Goal: Navigation & Orientation: Find specific page/section

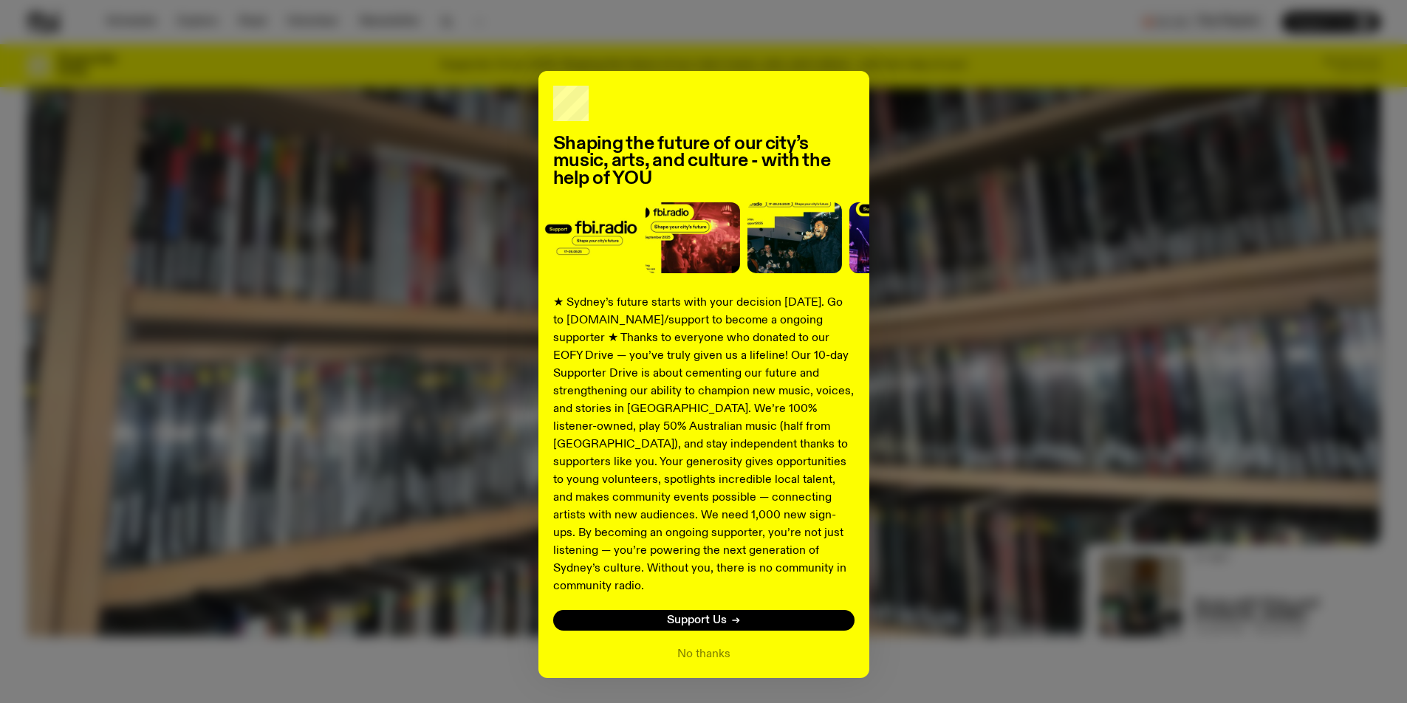
scroll to position [3, 0]
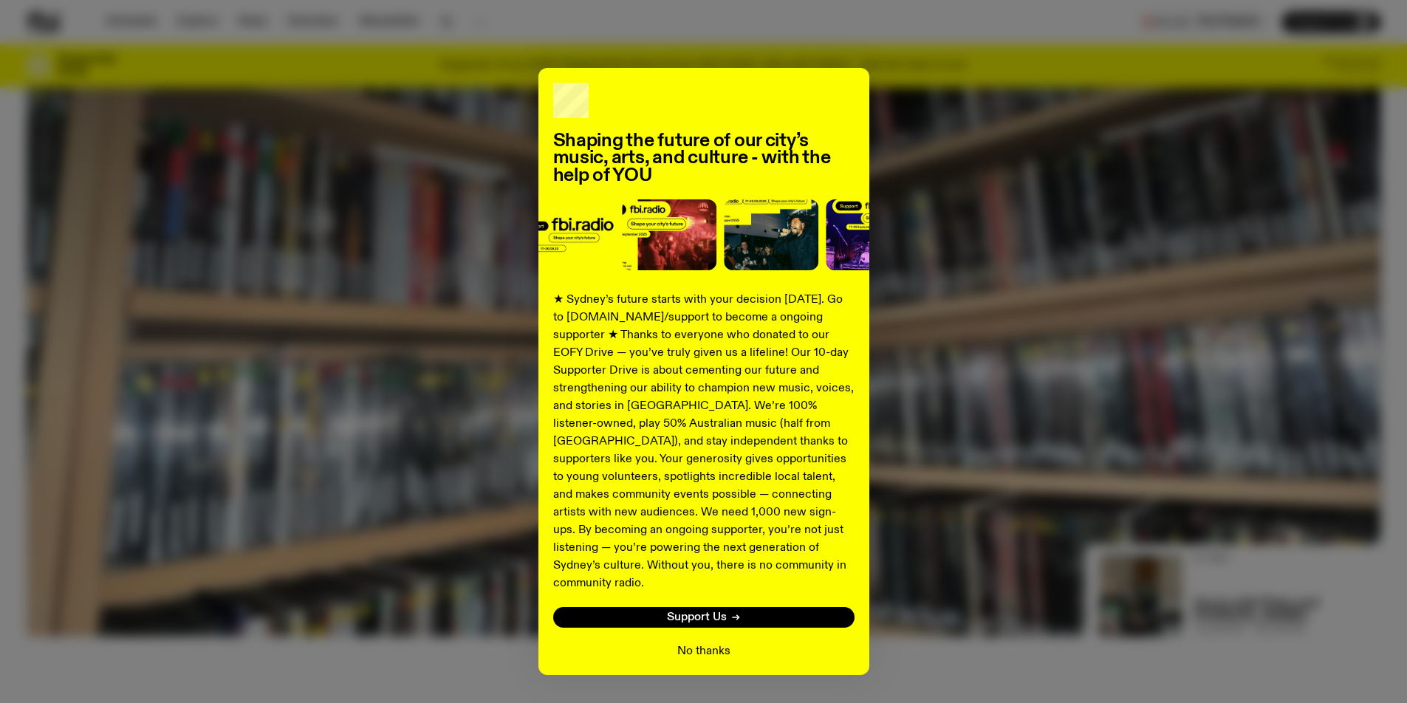
click at [693, 642] on button "No thanks" at bounding box center [703, 651] width 53 height 18
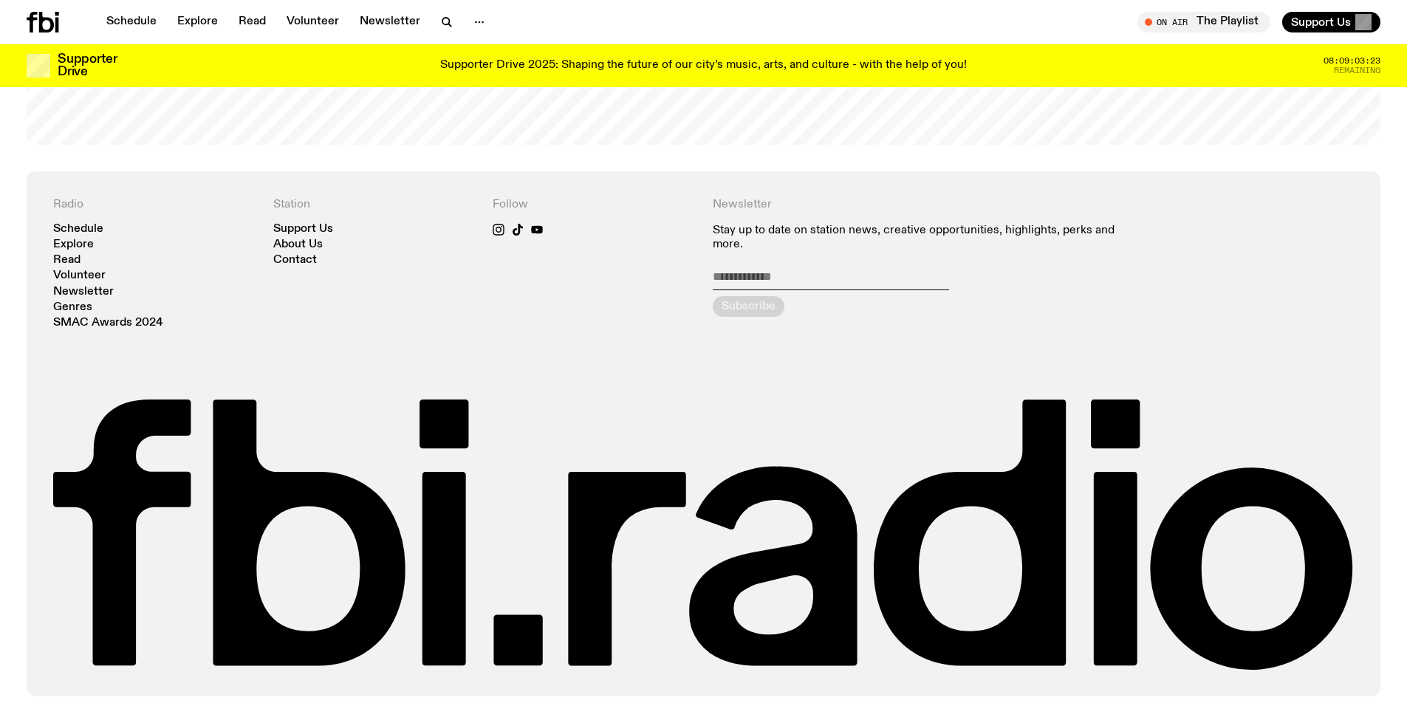
scroll to position [3574, 0]
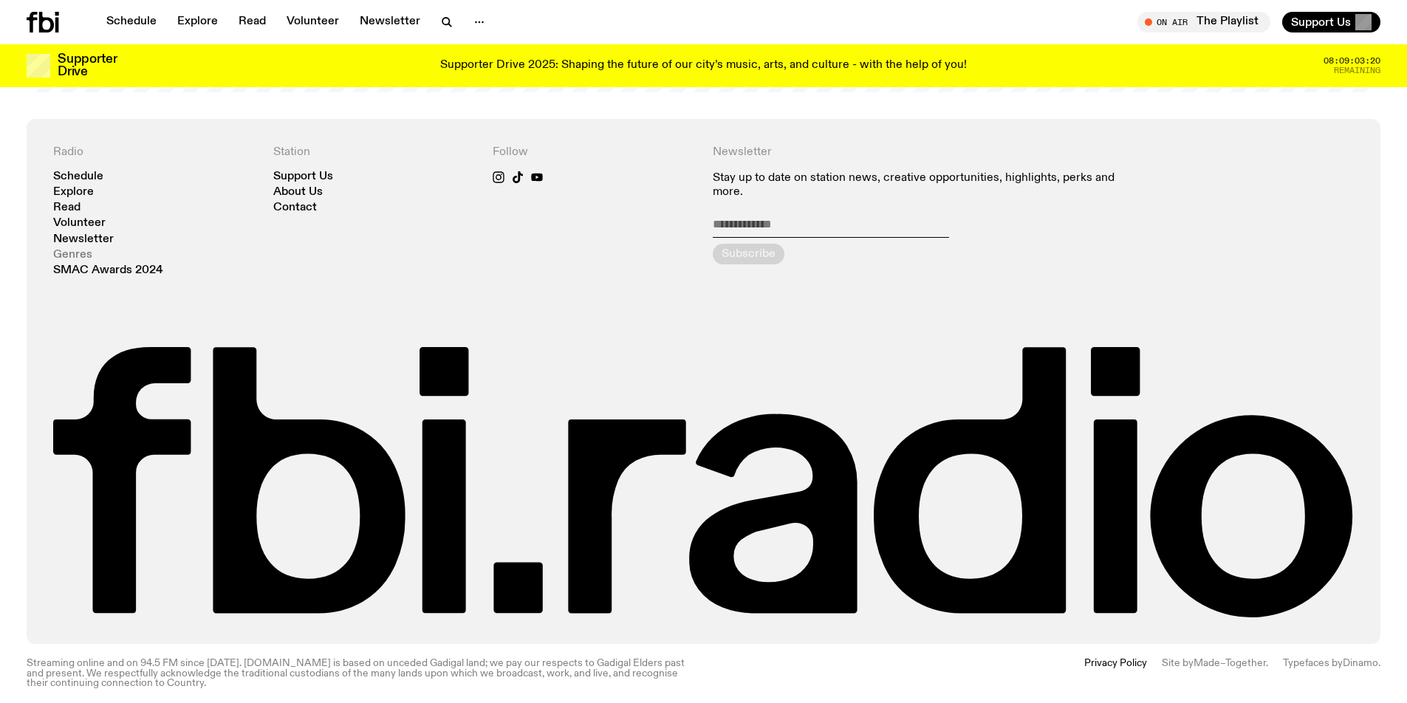
click at [72, 250] on link "Genres" at bounding box center [72, 255] width 39 height 11
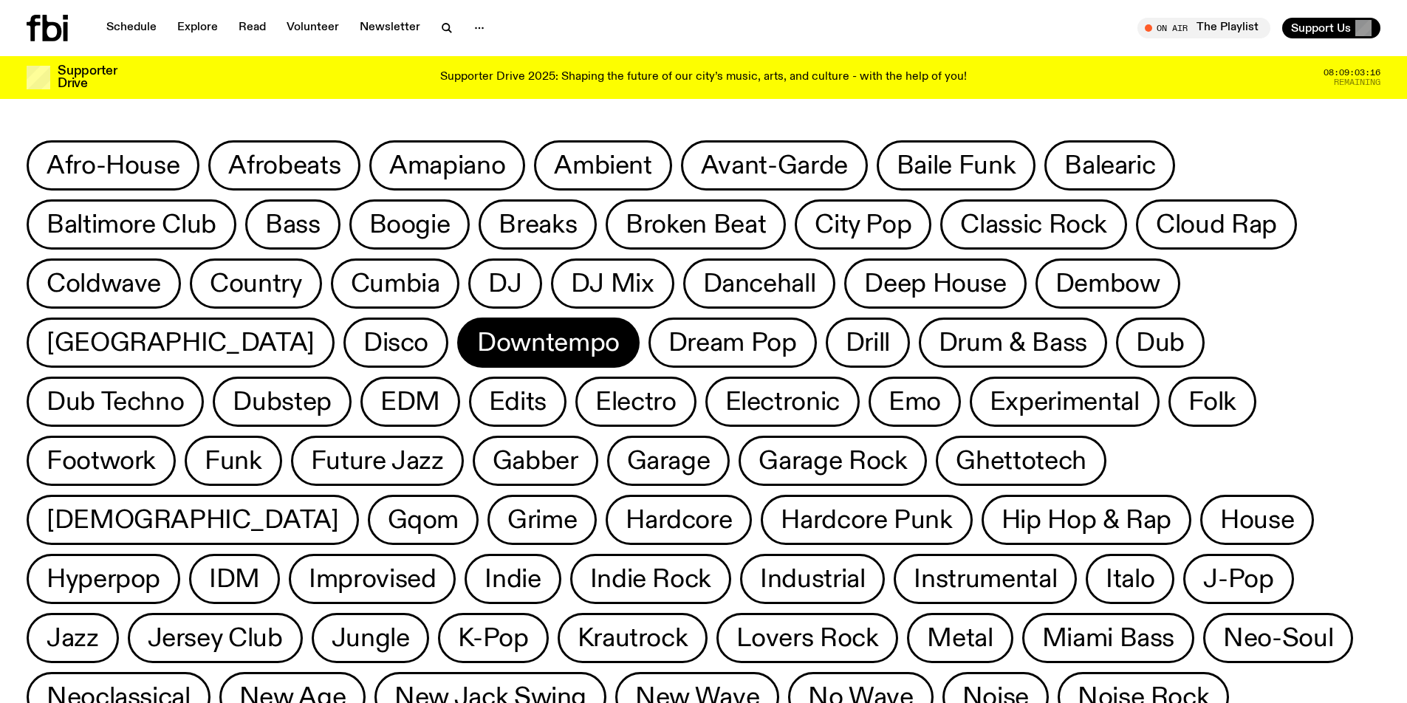
click at [477, 346] on span "Downtempo" at bounding box center [548, 343] width 143 height 29
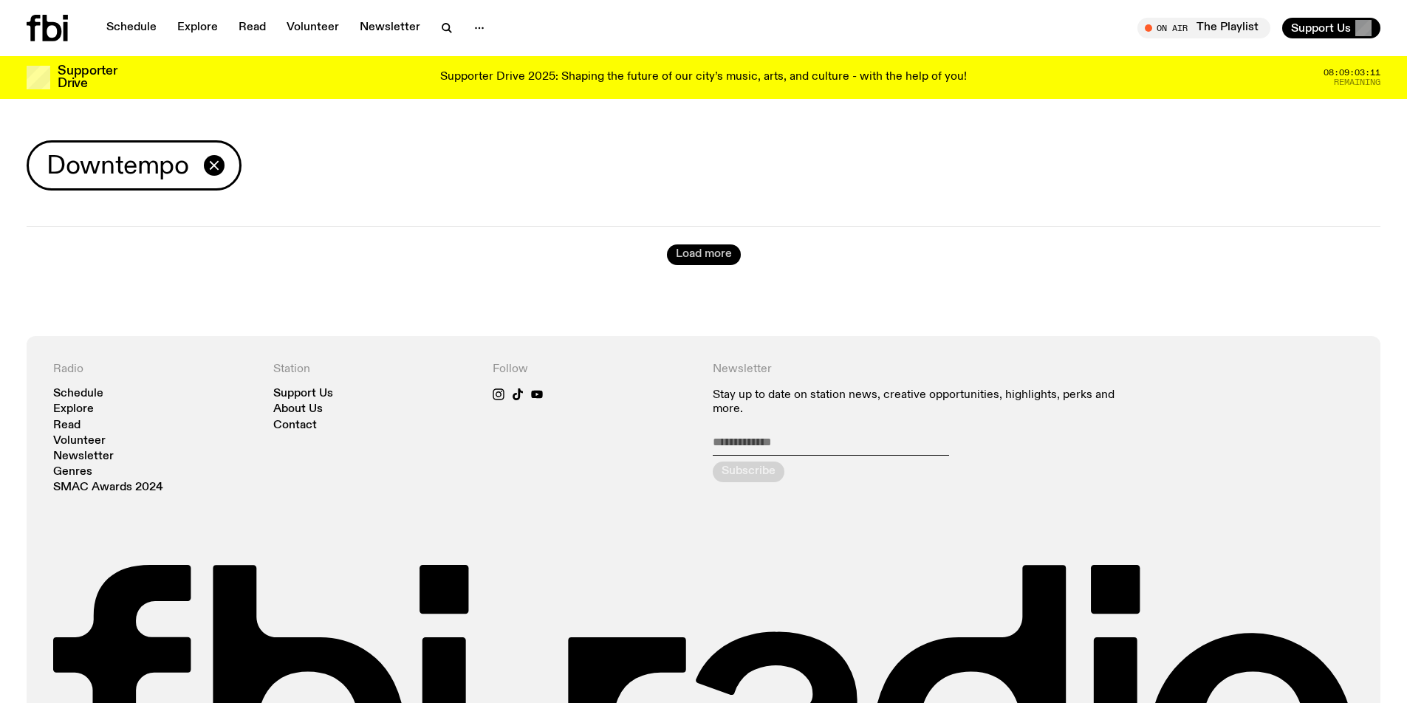
click at [698, 260] on button "Load more" at bounding box center [704, 254] width 74 height 21
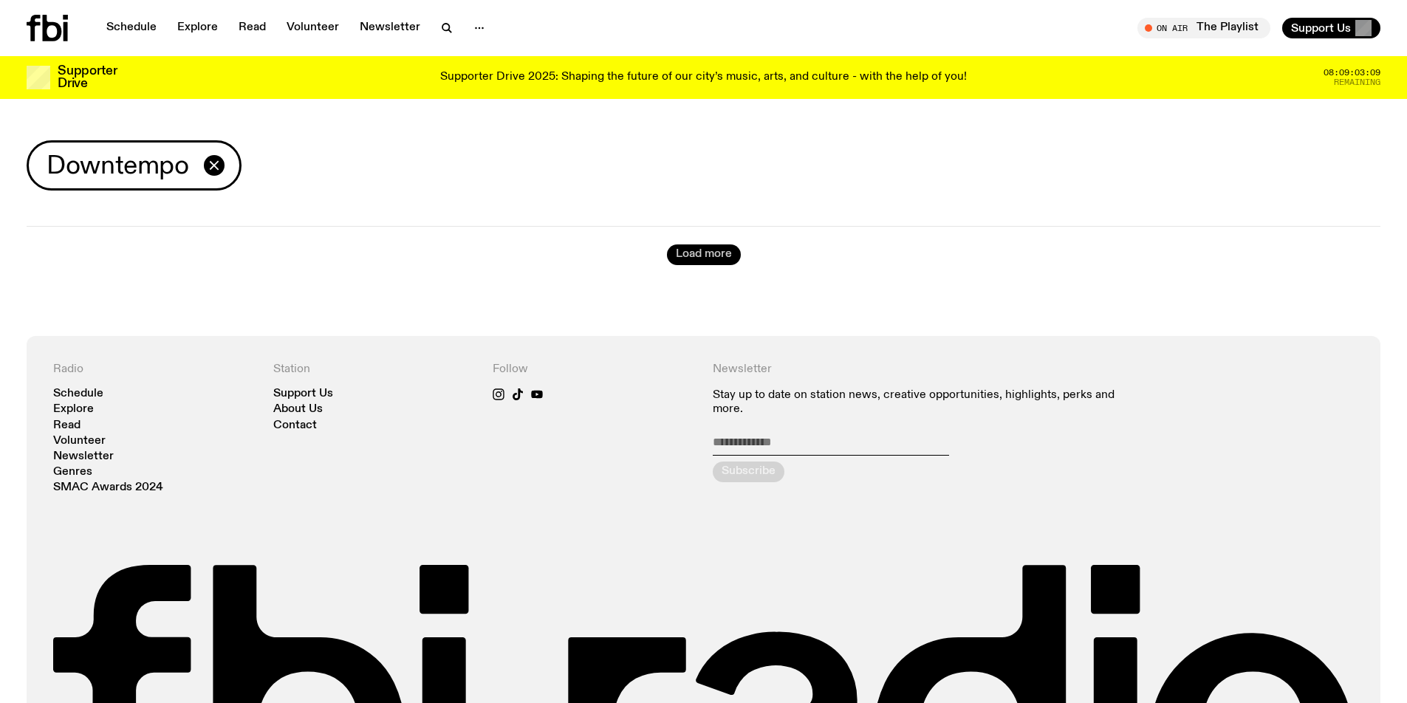
click at [698, 260] on button "Load more" at bounding box center [704, 254] width 74 height 21
click at [305, 23] on link "Volunteer" at bounding box center [313, 28] width 70 height 21
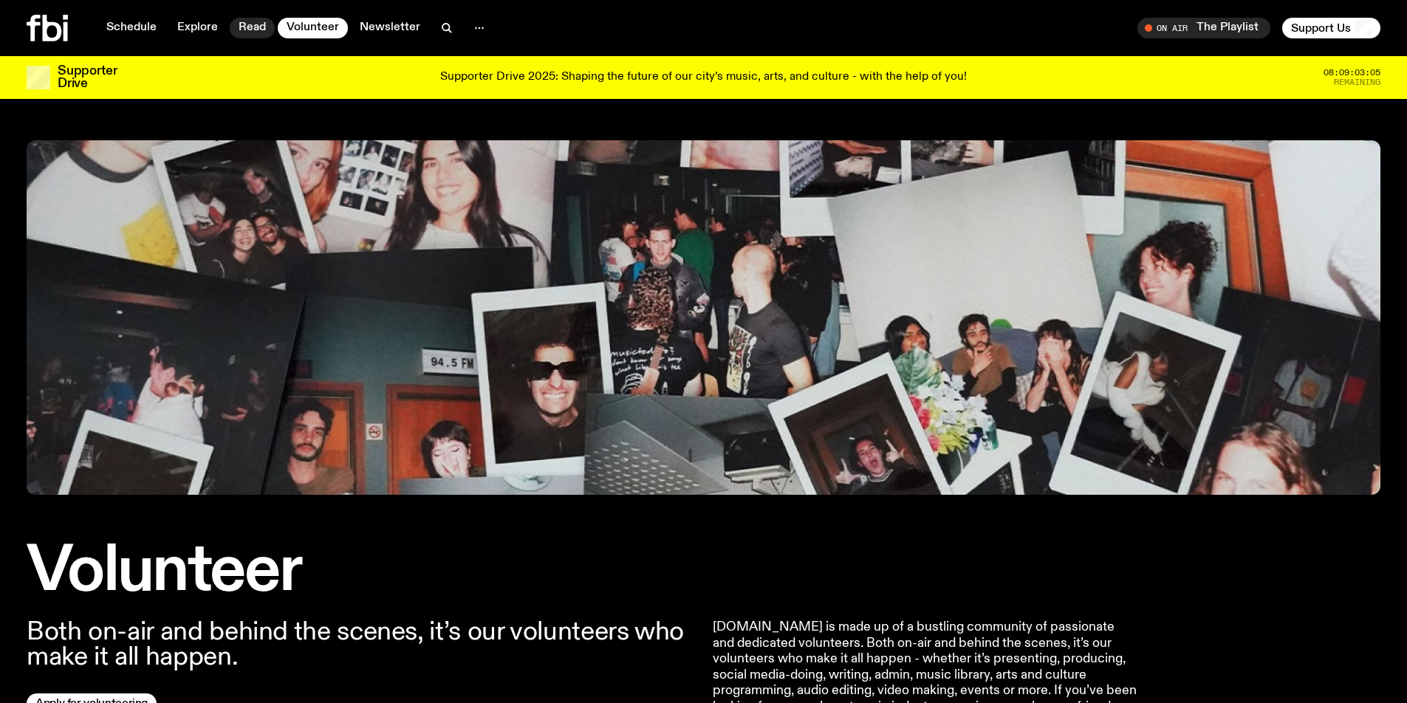
click at [232, 35] on nav "Schedule Explore Read Volunteer Newsletter" at bounding box center [295, 28] width 397 height 21
click at [220, 30] on link "Explore" at bounding box center [197, 28] width 58 height 21
